Goal: Navigation & Orientation: Find specific page/section

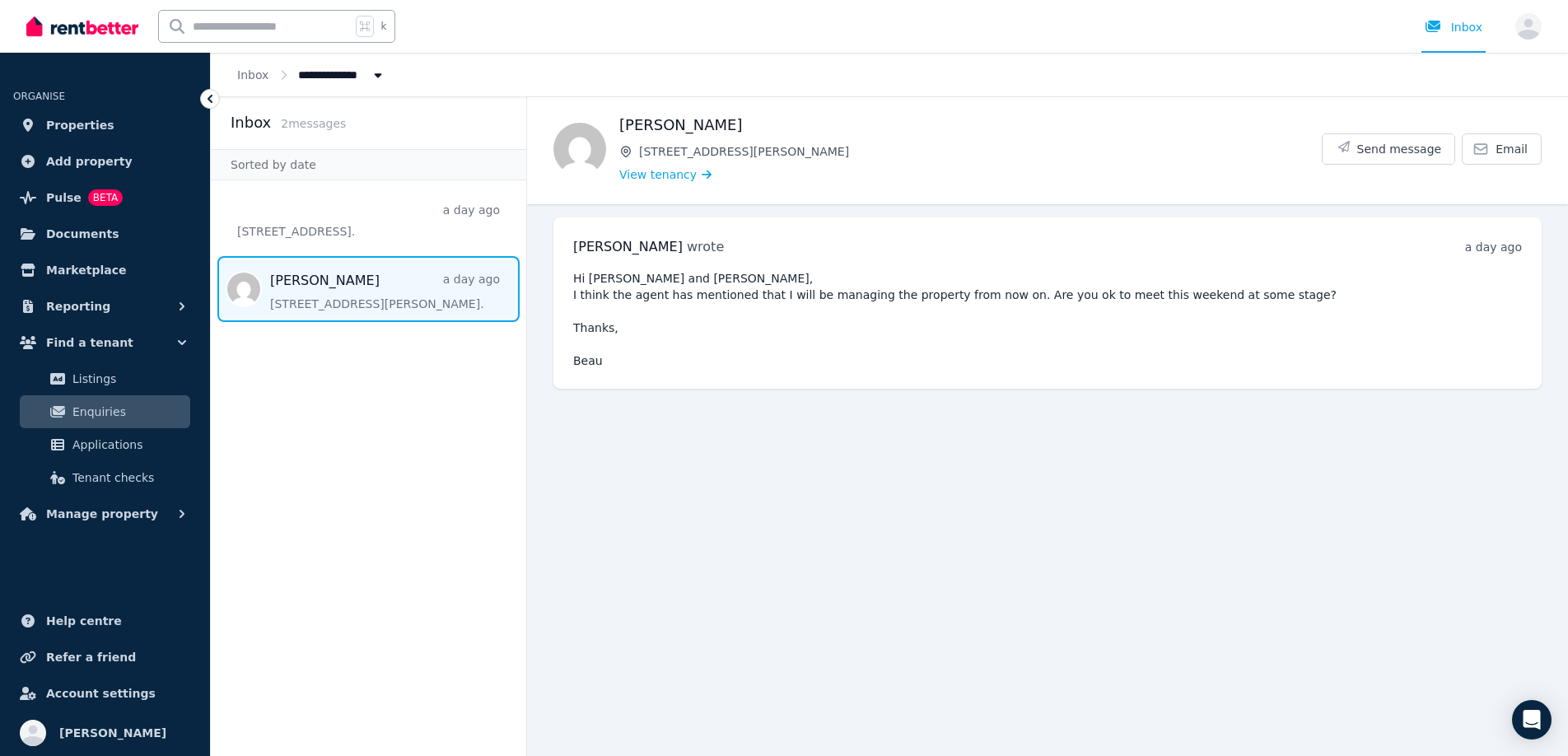
click at [302, 127] on span "2 message s" at bounding box center [313, 123] width 65 height 14
click at [340, 282] on span "Message list" at bounding box center [368, 289] width 316 height 66
click at [308, 122] on span "2 message s" at bounding box center [313, 123] width 65 height 14
click at [313, 286] on span "Message list" at bounding box center [368, 289] width 316 height 66
drag, startPoint x: 0, startPoint y: 0, endPoint x: 317, endPoint y: 284, distance: 425.6
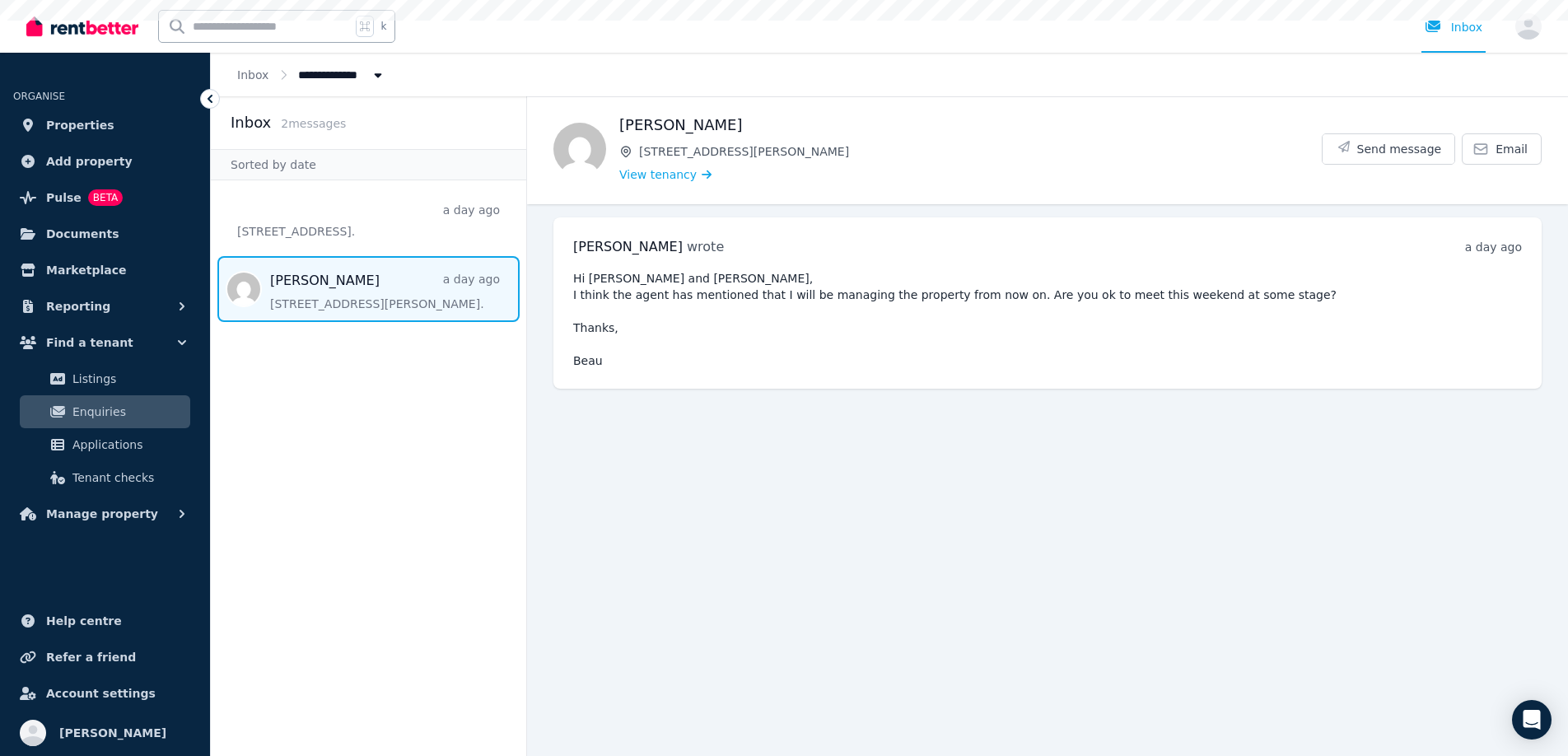
click at [317, 284] on span "Message list" at bounding box center [368, 289] width 316 height 66
click at [291, 125] on span "2 message s" at bounding box center [313, 123] width 65 height 14
click at [89, 421] on link "Enquiries" at bounding box center [105, 411] width 171 height 33
click at [98, 415] on span "Enquiries" at bounding box center [128, 411] width 112 height 19
click at [85, 126] on span "Properties" at bounding box center [81, 125] width 68 height 19
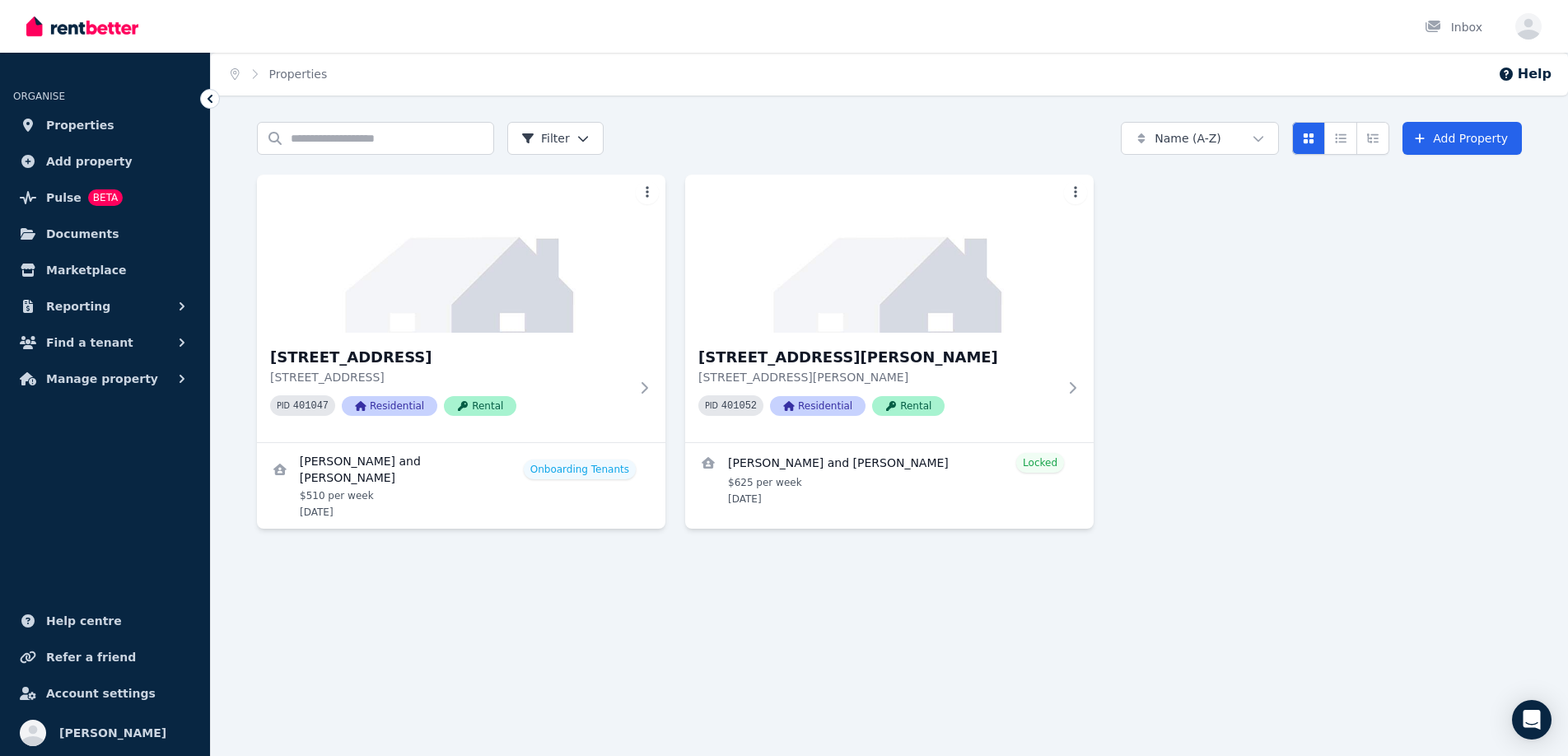
click at [932, 356] on h3 "[STREET_ADDRESS][PERSON_NAME]" at bounding box center [878, 357] width 359 height 23
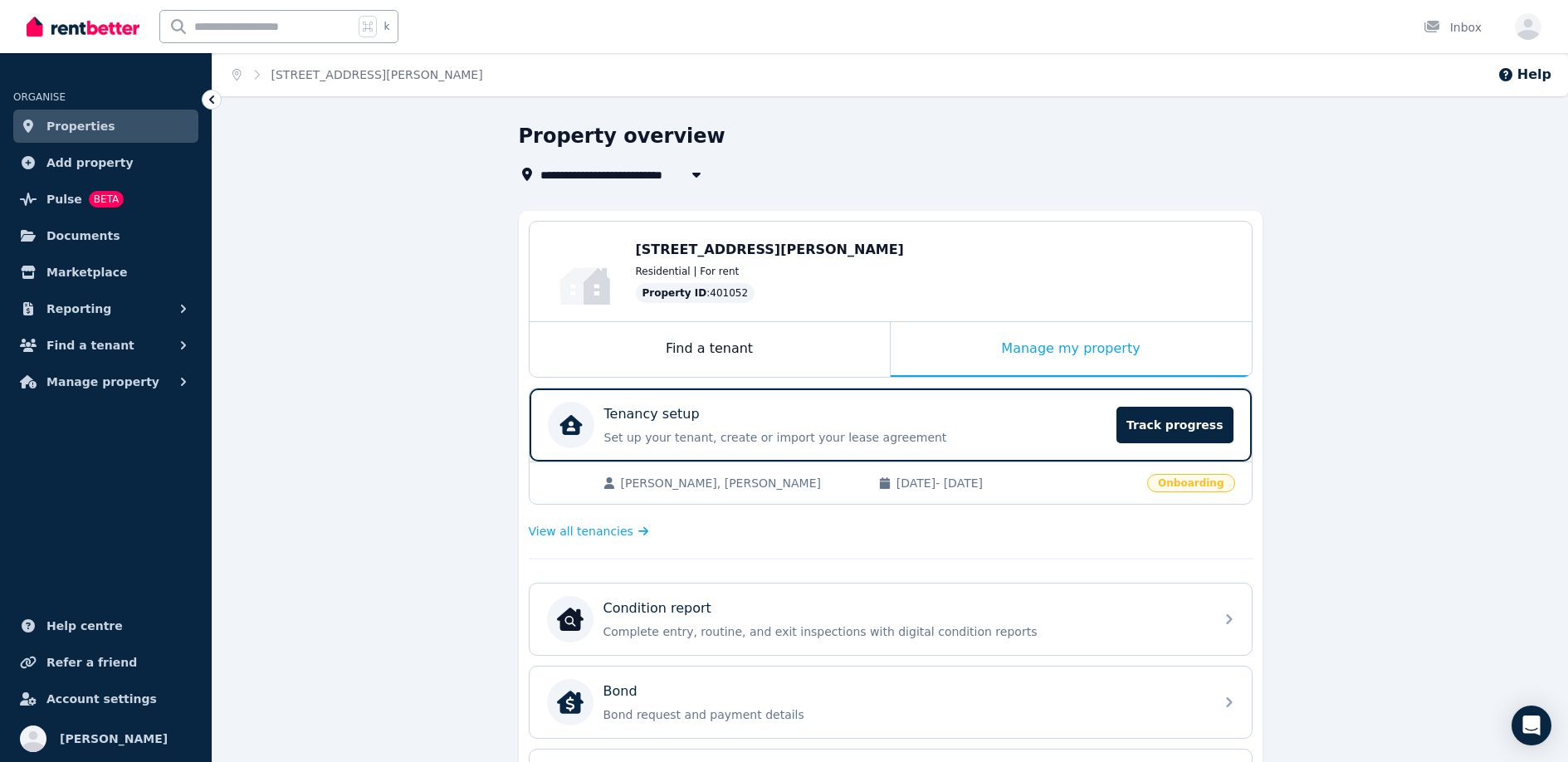
click at [101, 313] on span "Reporting" at bounding box center [79, 308] width 65 height 20
click at [98, 309] on span "Reporting" at bounding box center [79, 308] width 65 height 20
drag, startPoint x: 320, startPoint y: 287, endPoint x: 111, endPoint y: 409, distance: 242.0
click at [111, 409] on ul "ORGANISE Properties Add property Pulse BETA Documents Marketplace Reporting Fin…" at bounding box center [106, 416] width 211 height 693
click at [107, 345] on span "Find a tenant" at bounding box center [91, 345] width 88 height 20
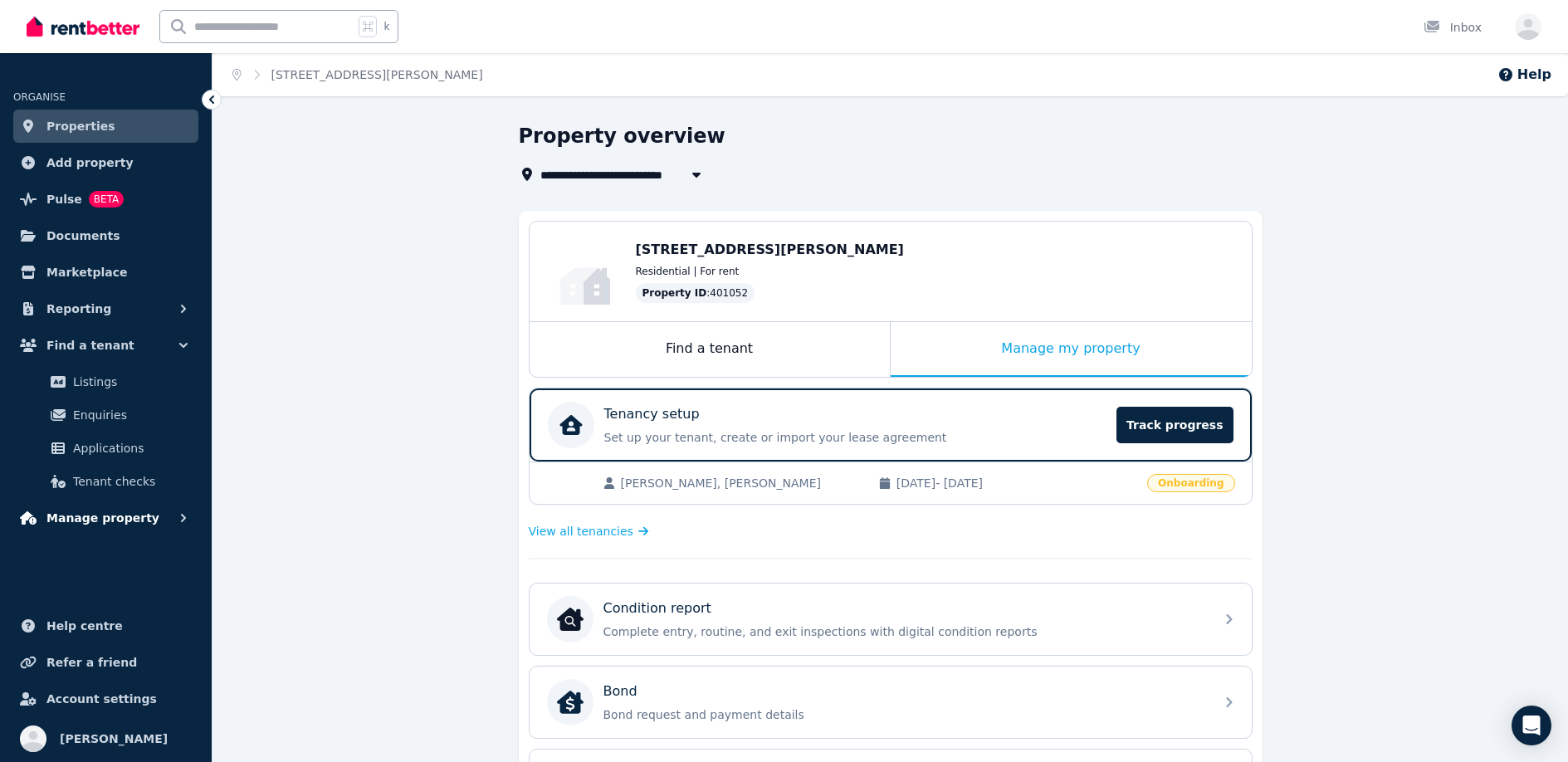
drag, startPoint x: 111, startPoint y: 409, endPoint x: 116, endPoint y: 522, distance: 113.1
click at [116, 522] on span "Manage property" at bounding box center [103, 517] width 112 height 20
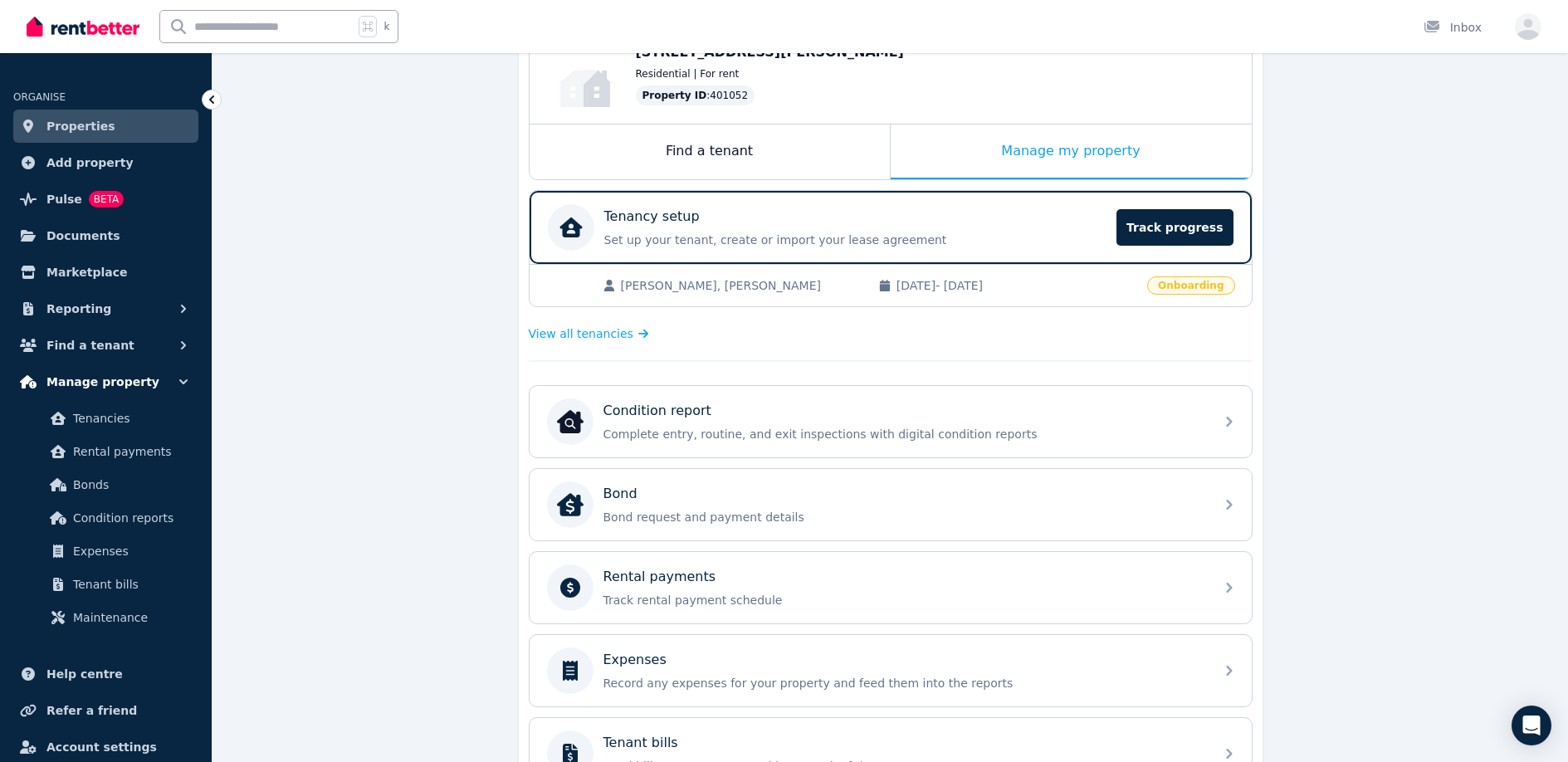
scroll to position [465, 0]
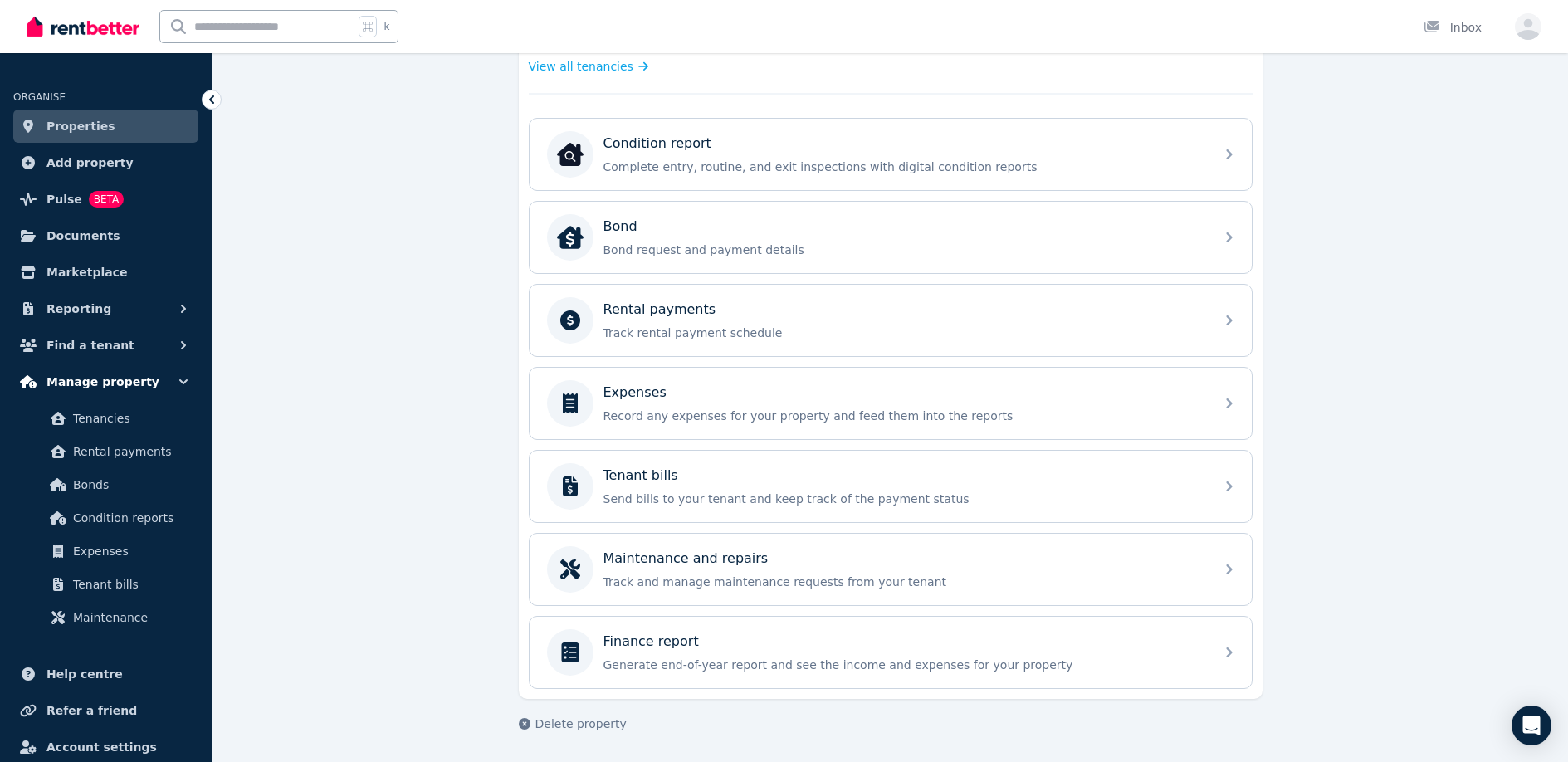
click at [99, 421] on span "Tenancies" at bounding box center [129, 418] width 112 height 20
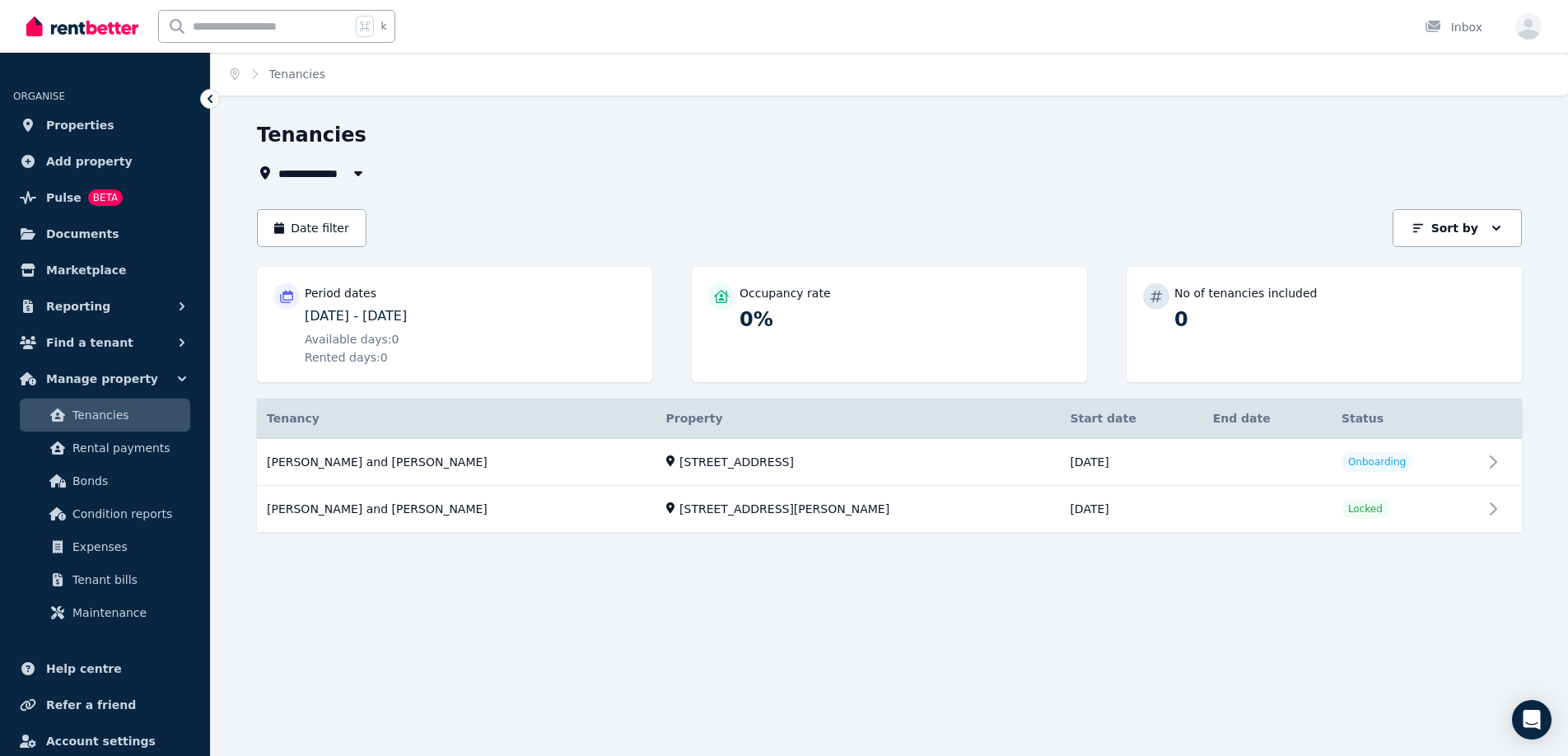
click at [1339, 508] on link "View property details" at bounding box center [889, 509] width 1265 height 47
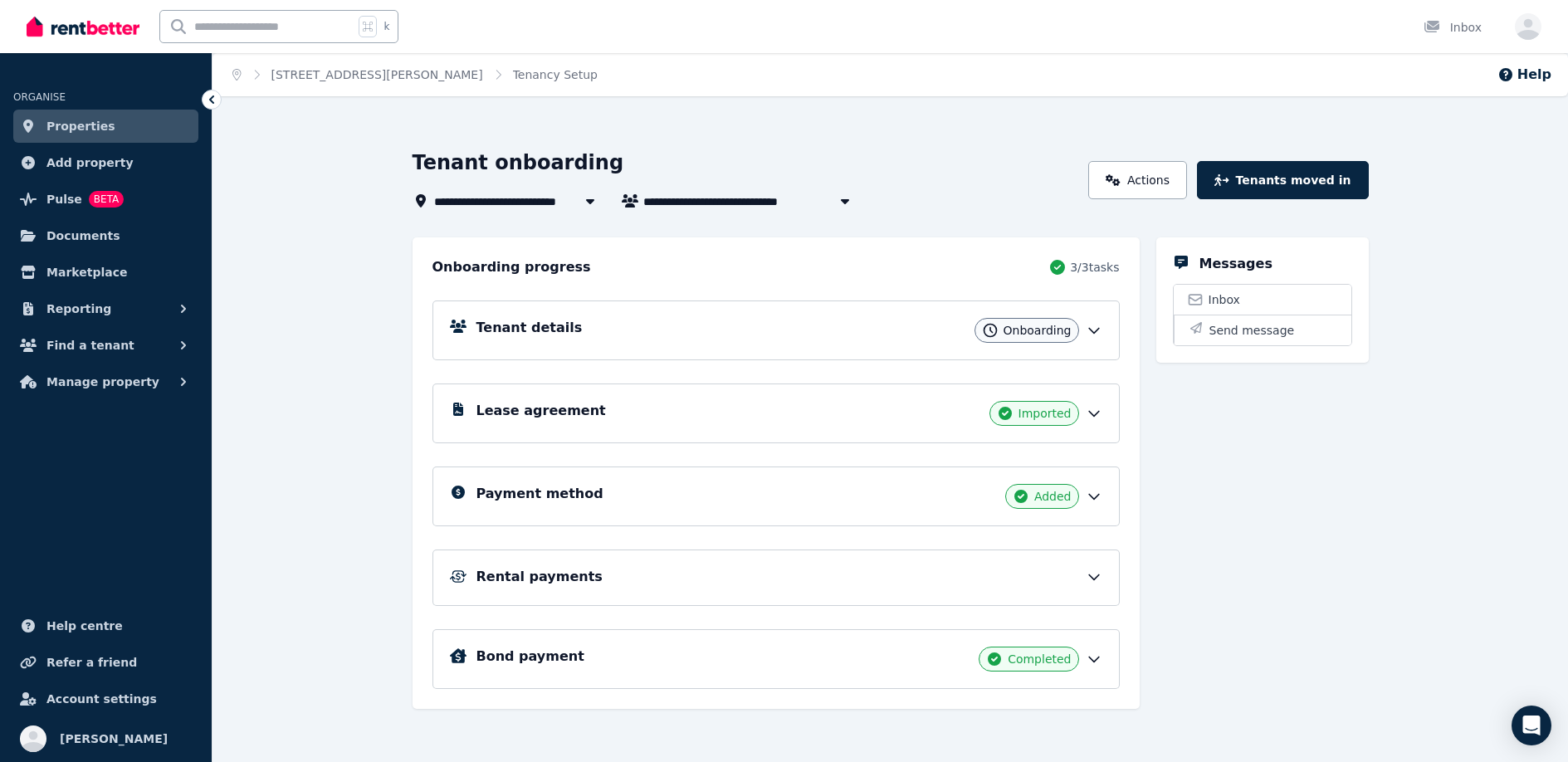
click at [1069, 329] on span "Onboarding" at bounding box center [1038, 330] width 68 height 17
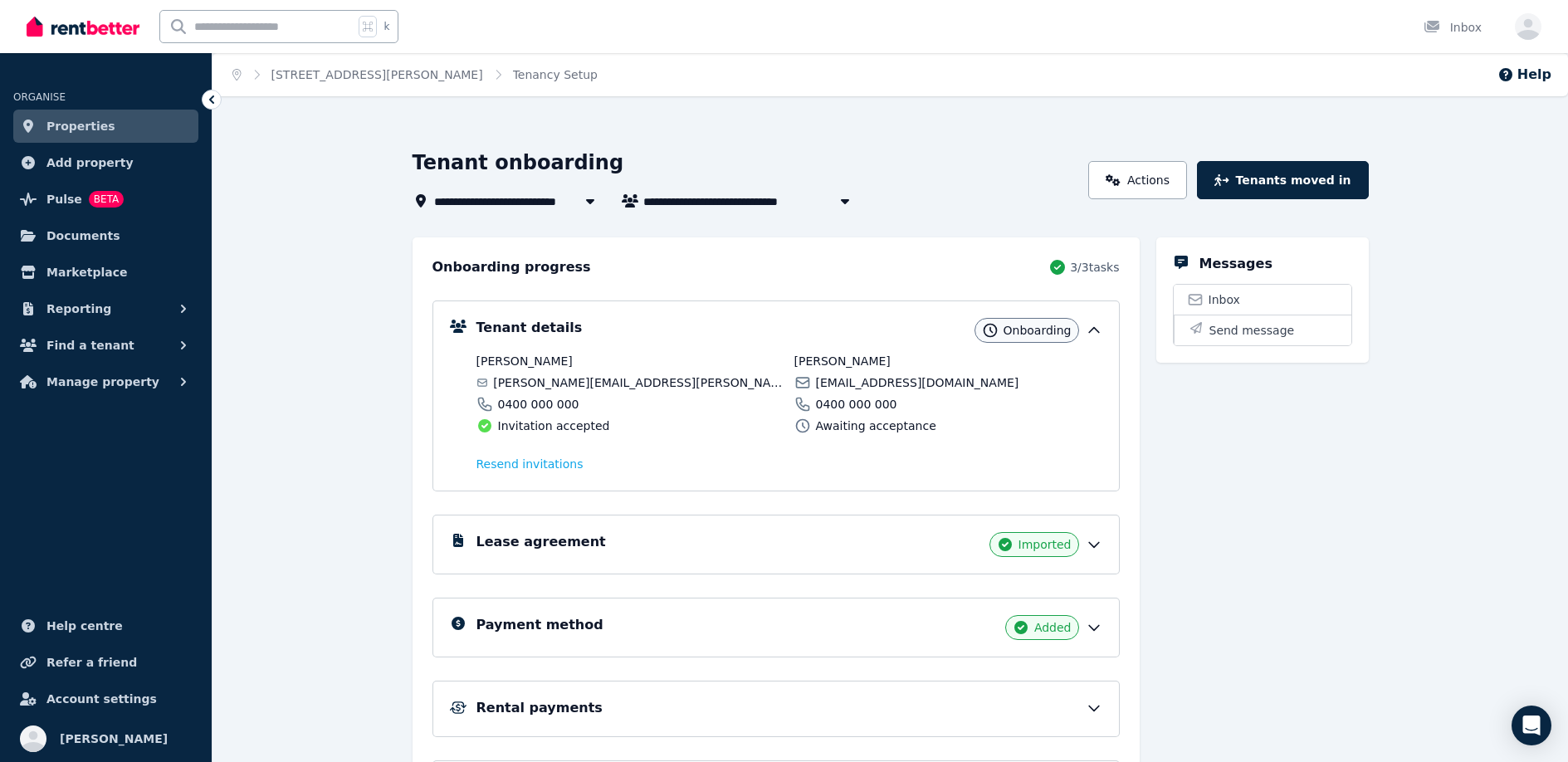
click at [1282, 442] on div "Messages Inbox Send message" at bounding box center [1262, 539] width 212 height 603
click at [1216, 293] on span "Inbox" at bounding box center [1224, 299] width 31 height 17
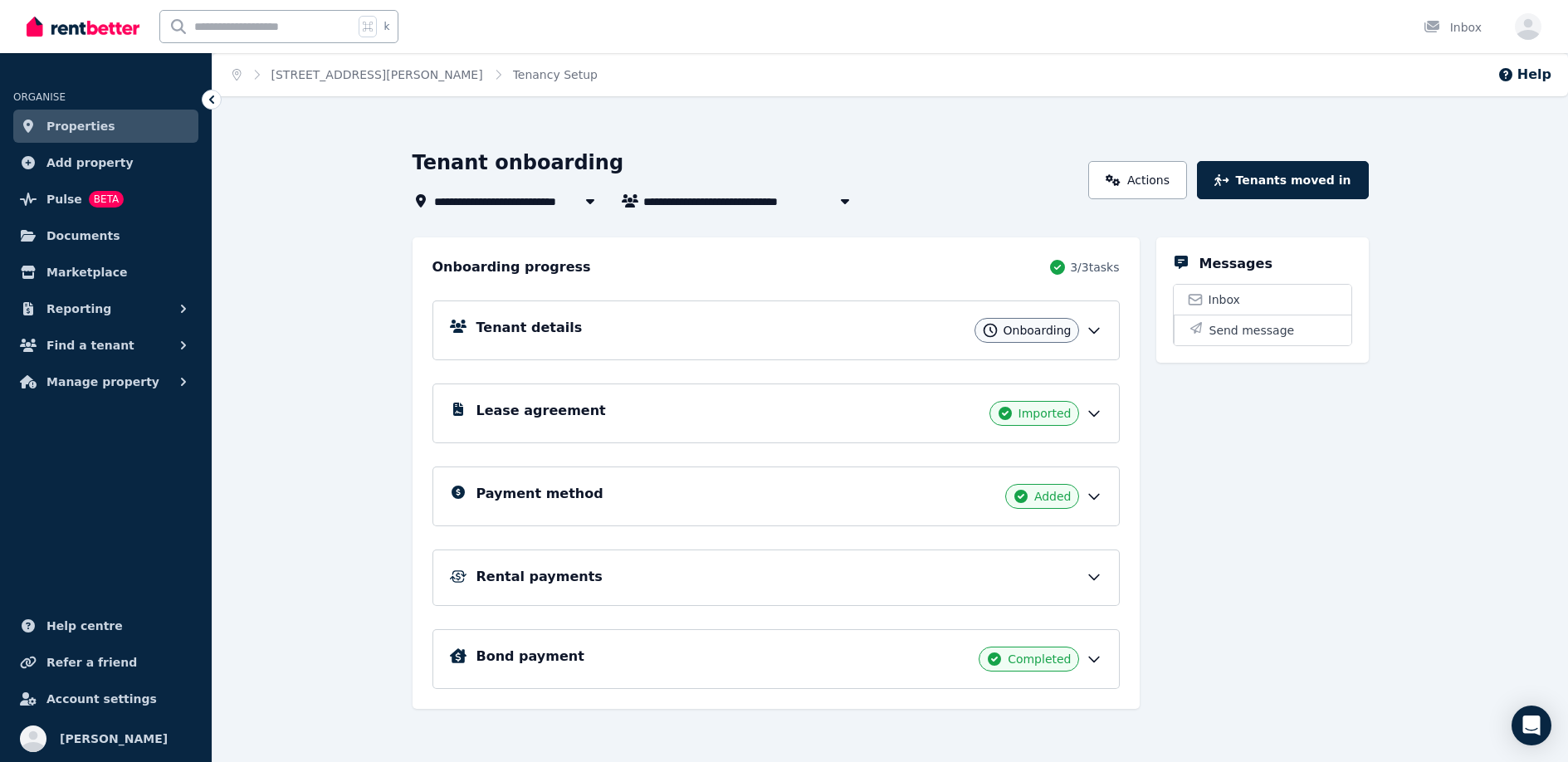
click at [1257, 453] on div "Messages Inbox Send message" at bounding box center [1262, 473] width 212 height 471
click at [1065, 333] on span "Onboarding" at bounding box center [1038, 330] width 68 height 17
